Goal: Obtain resource: Download file/media

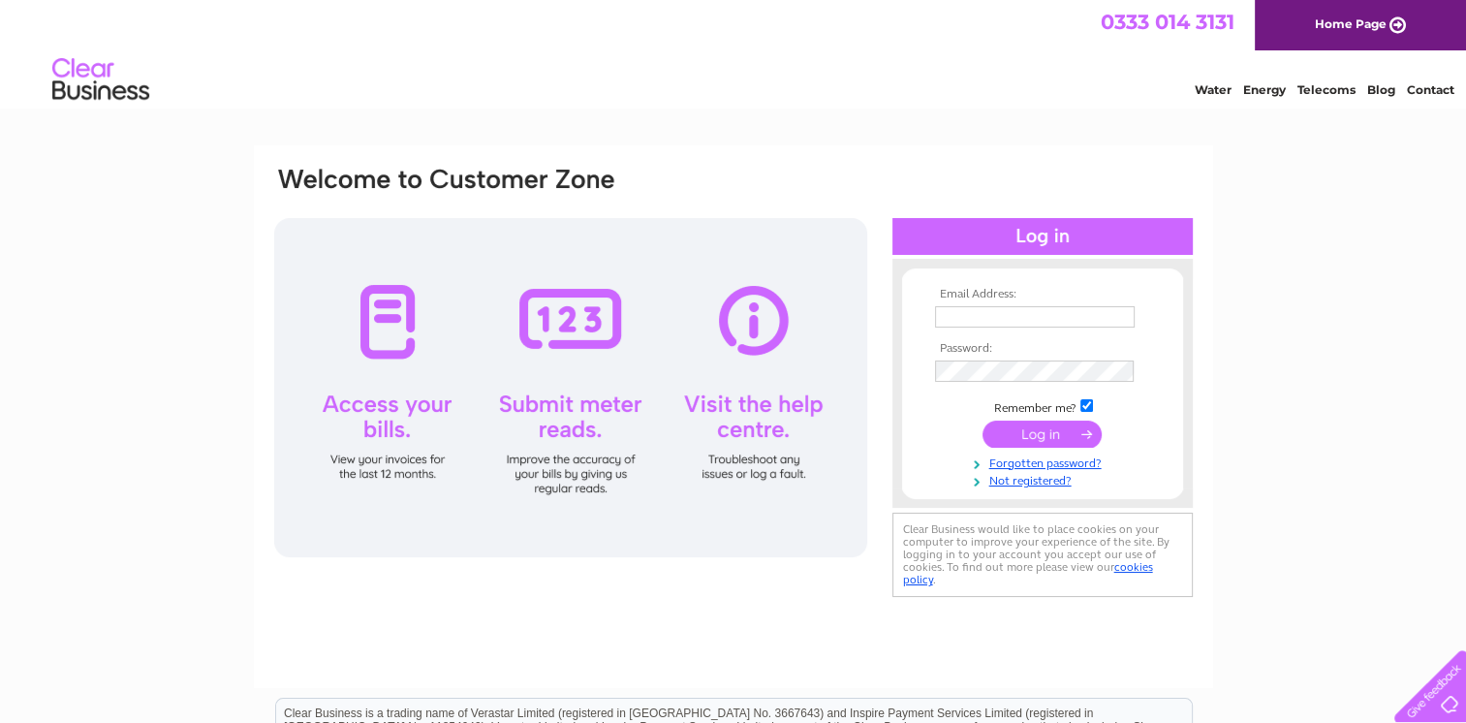
type input "purchaseledger@jarvieplant.co.uk"
click at [1051, 428] on input "submit" at bounding box center [1042, 434] width 119 height 27
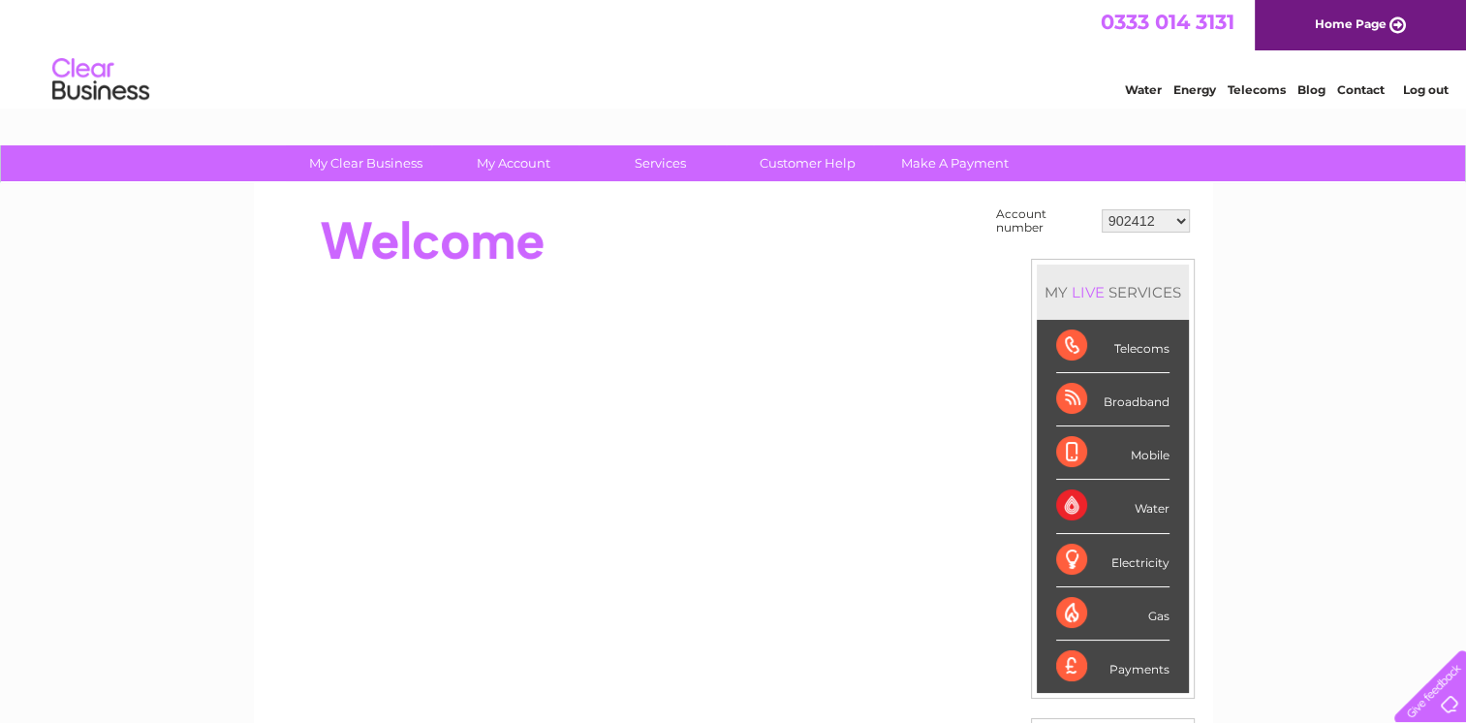
click at [1181, 215] on select "902412 902414 902418 30265946 30269145 30291735" at bounding box center [1146, 220] width 88 height 23
select select "902414"
click at [1102, 209] on select "902412 902414 902418 30265946 30269145 30291735" at bounding box center [1146, 220] width 88 height 23
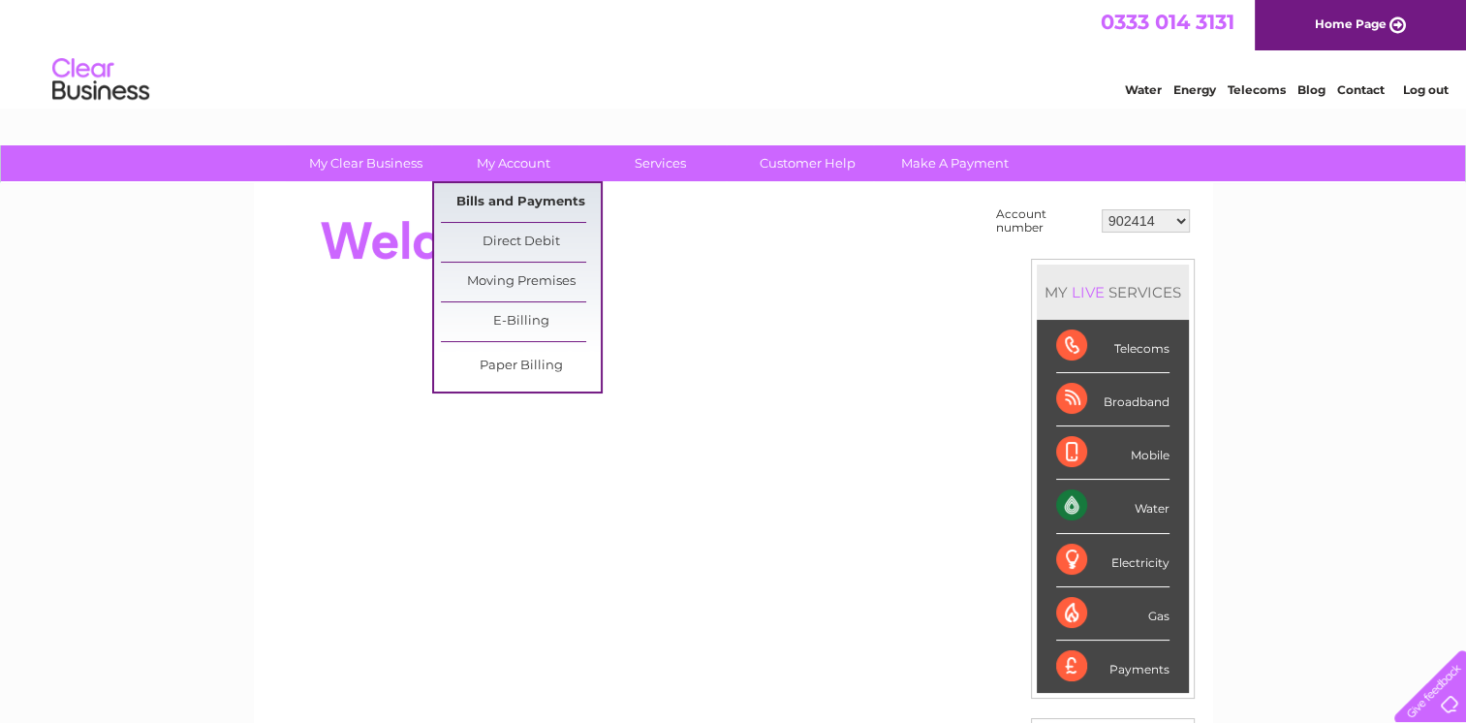
click at [527, 202] on link "Bills and Payments" at bounding box center [521, 202] width 160 height 39
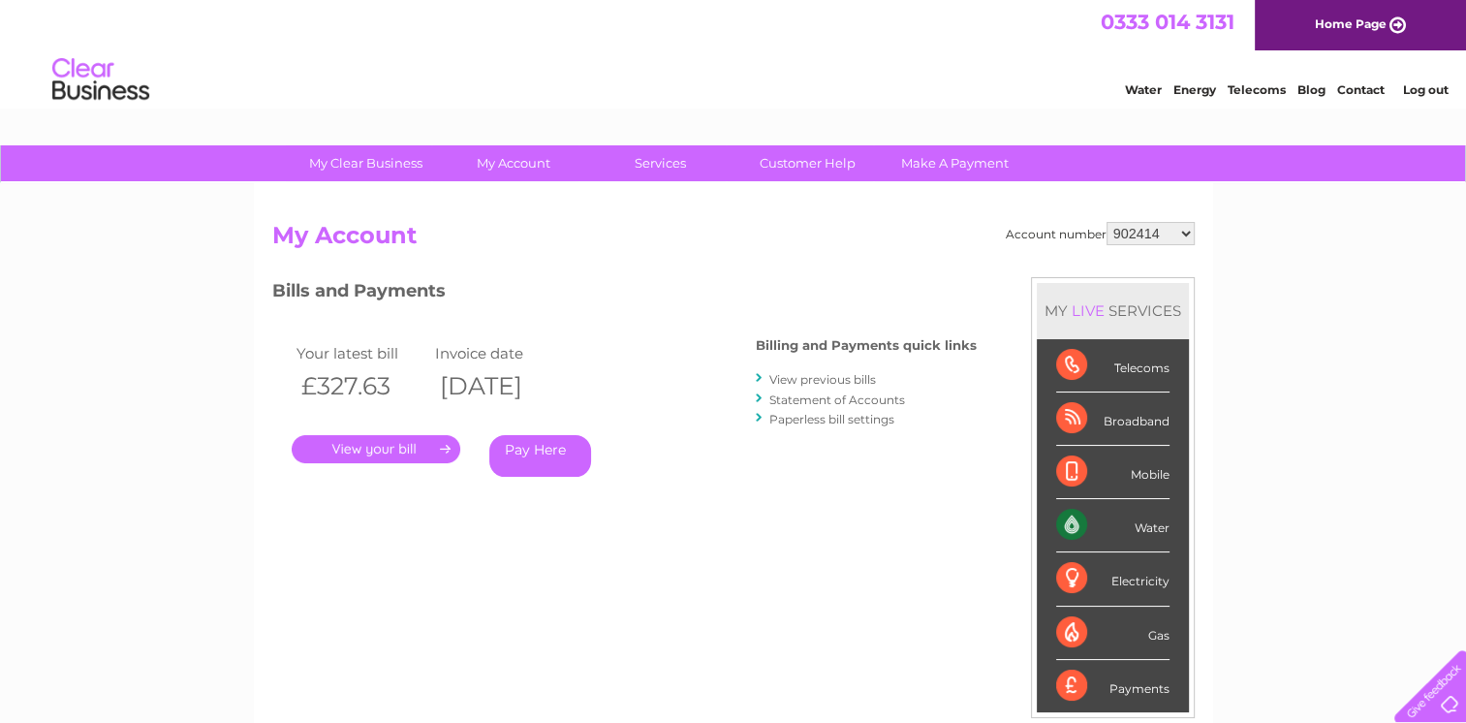
click at [382, 445] on link "." at bounding box center [376, 449] width 169 height 28
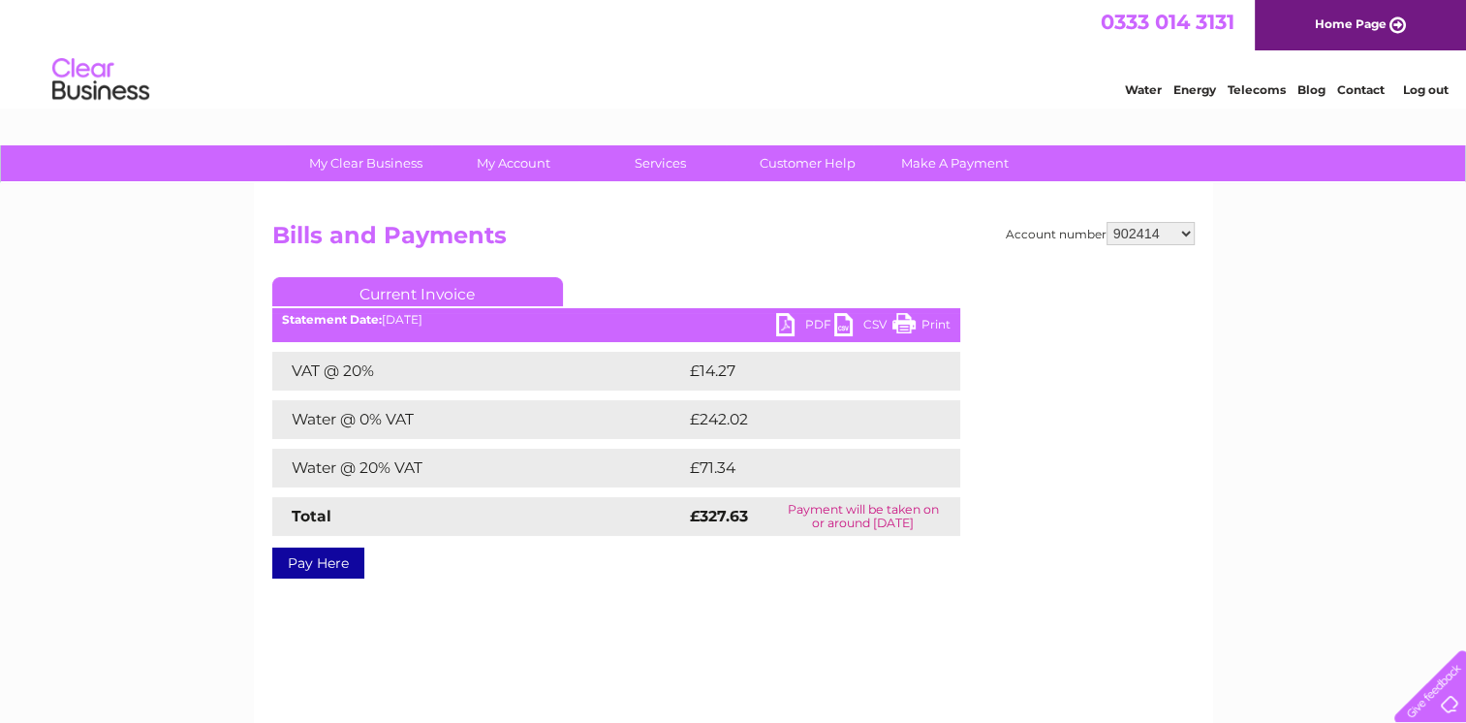
click at [814, 315] on link "PDF" at bounding box center [805, 327] width 58 height 28
click at [1189, 231] on select "902412 902414 902418 30265946 30269145 30291735" at bounding box center [1151, 233] width 88 height 23
select select "902418"
click at [1107, 222] on select "902412 902414 902418 30265946 30269145 30291735" at bounding box center [1151, 233] width 88 height 23
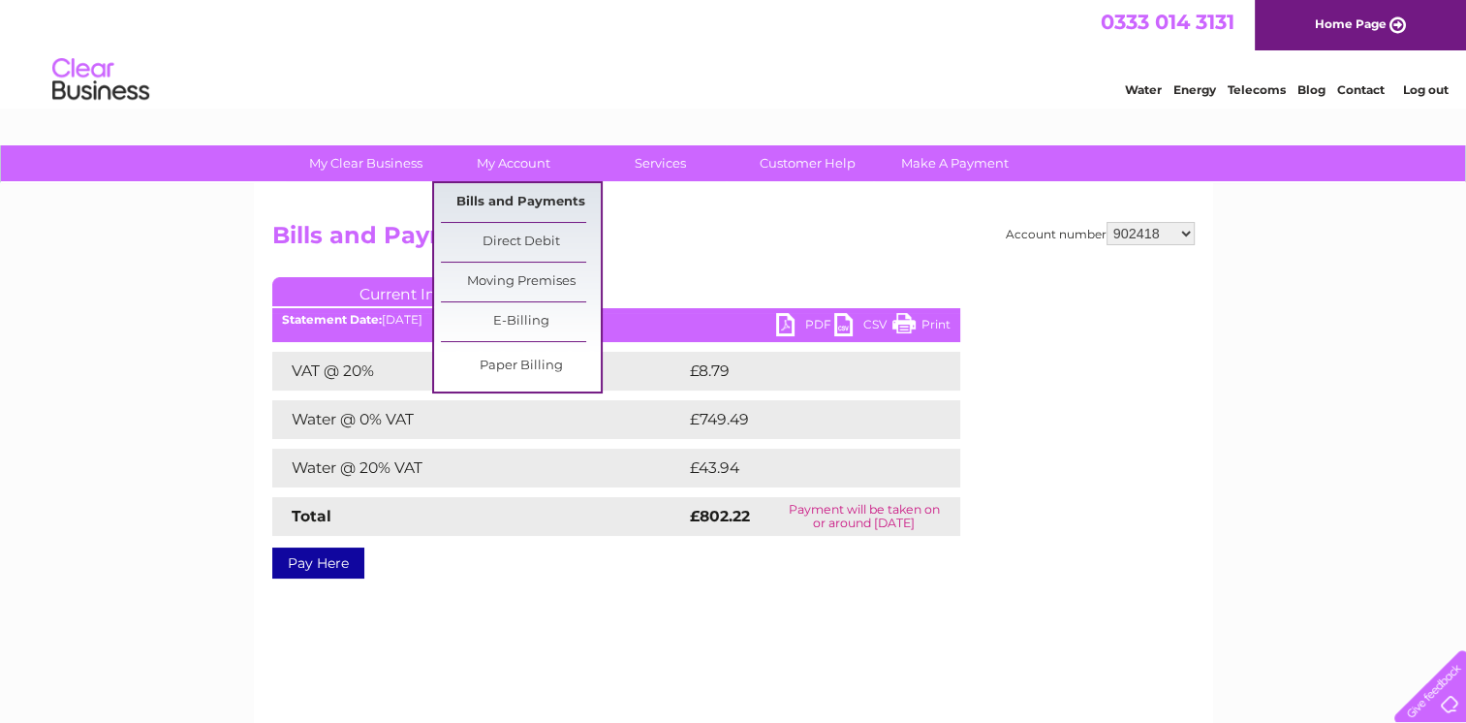
click at [503, 198] on link "Bills and Payments" at bounding box center [521, 202] width 160 height 39
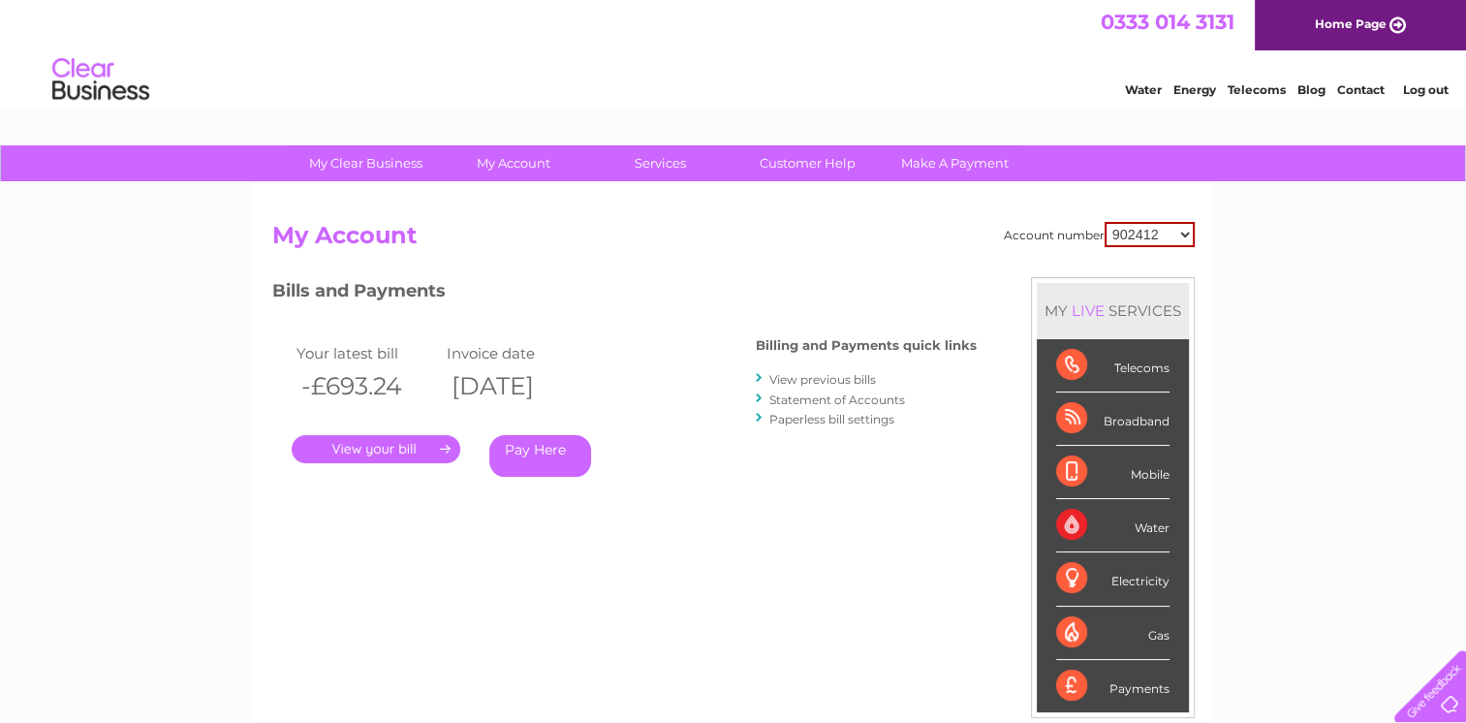
click at [1195, 235] on div "Account number 902412 902414 902418 30265946 30269145 30291735 My Account MY LI…" at bounding box center [733, 504] width 959 height 642
click at [1179, 232] on select "902412 902414 902418 30265946 30269145 30291735" at bounding box center [1150, 234] width 90 height 25
select select "902418"
click at [1105, 222] on select "902412 902414 902418 30265946 30269145 30291735" at bounding box center [1150, 234] width 90 height 25
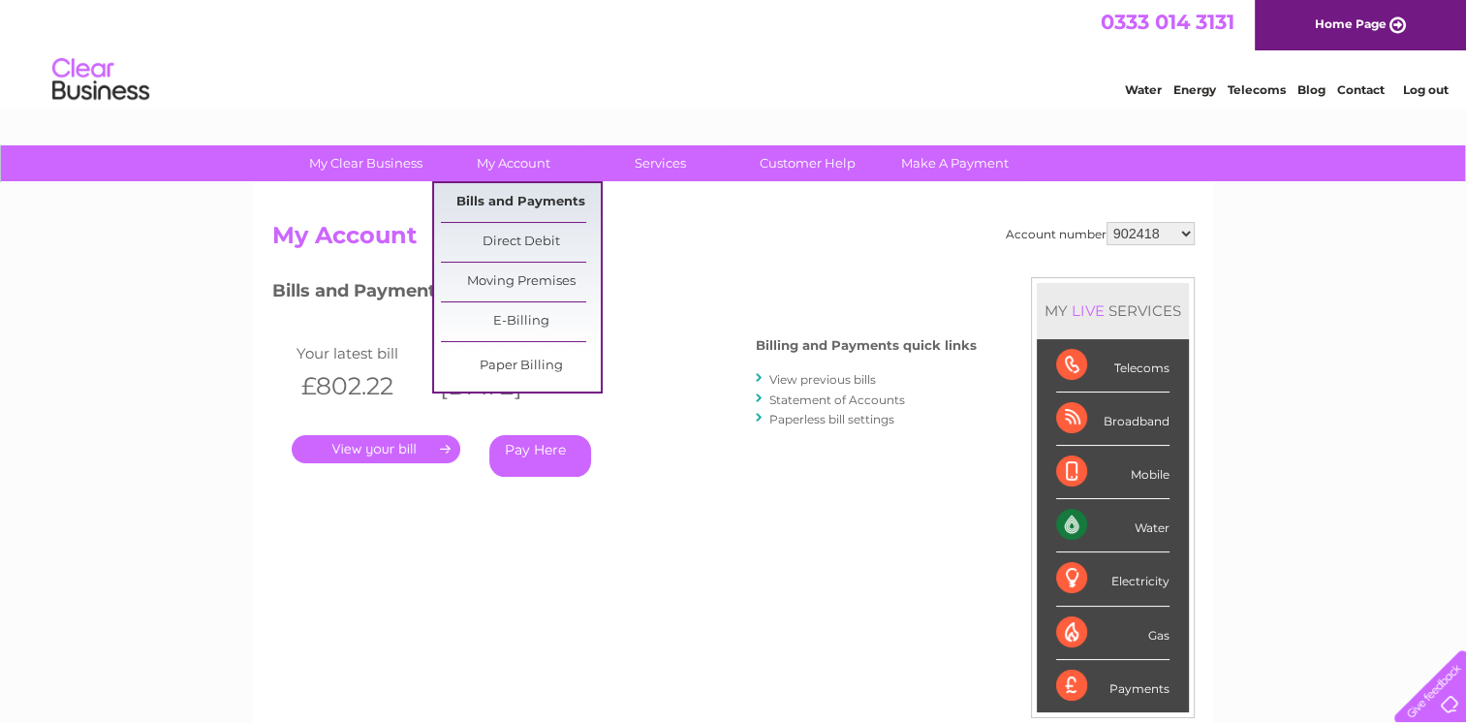
click at [507, 197] on link "Bills and Payments" at bounding box center [521, 202] width 160 height 39
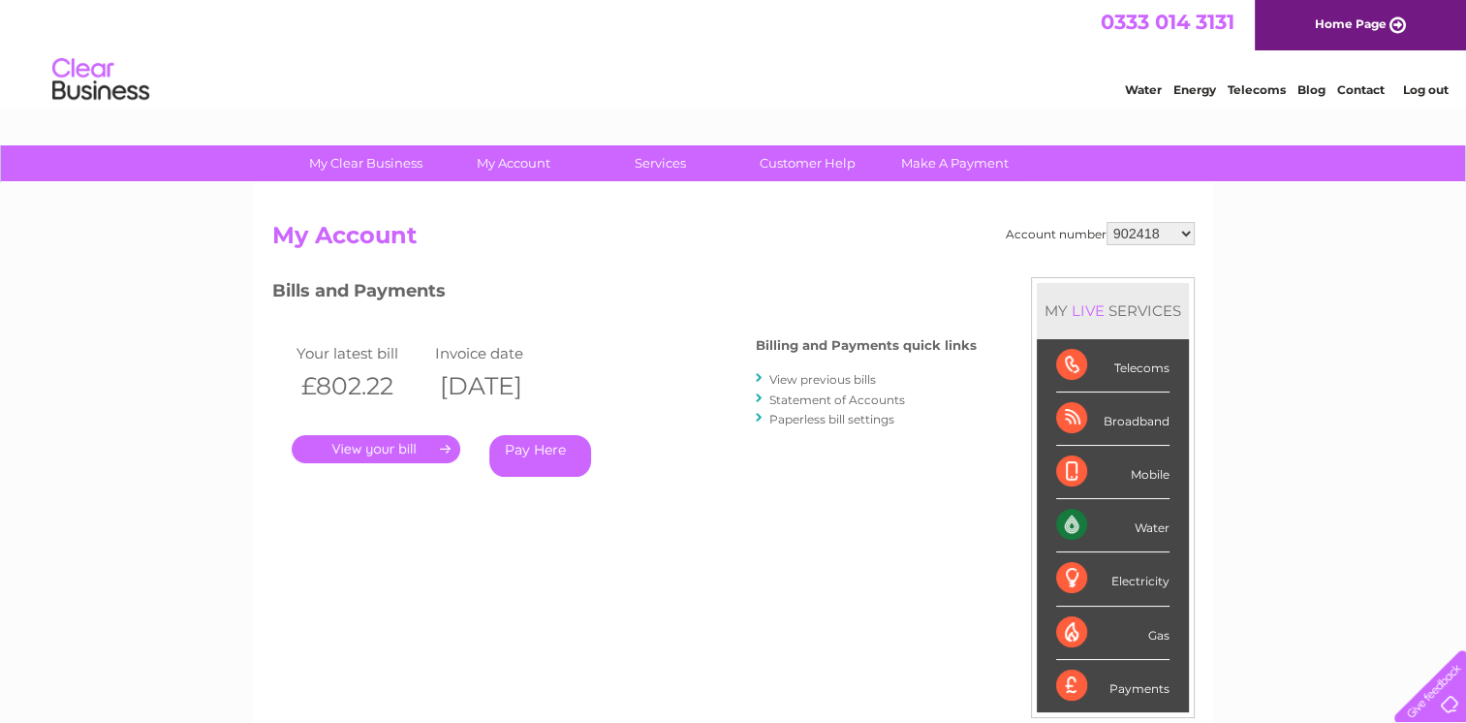
click at [394, 437] on link "." at bounding box center [376, 449] width 169 height 28
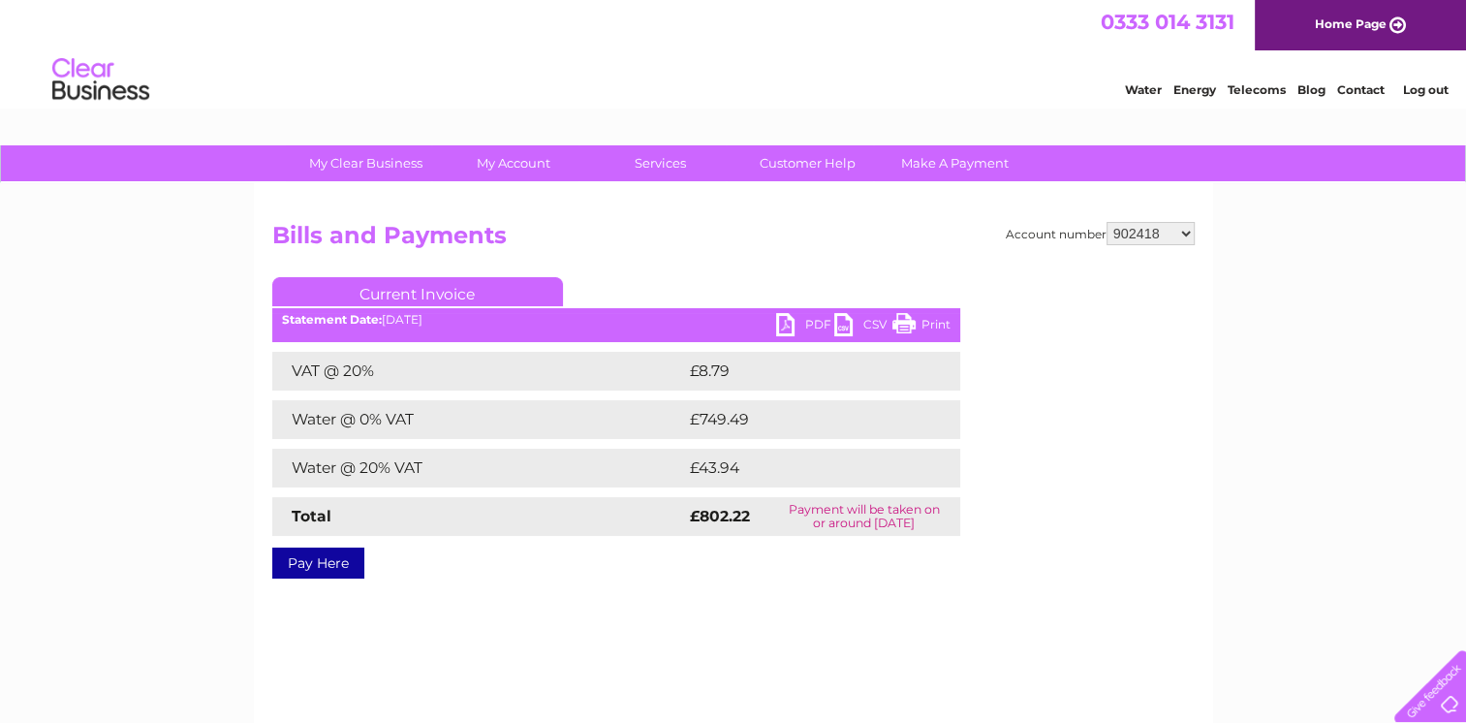
click at [811, 327] on link "PDF" at bounding box center [805, 327] width 58 height 28
